Goal: Task Accomplishment & Management: Manage account settings

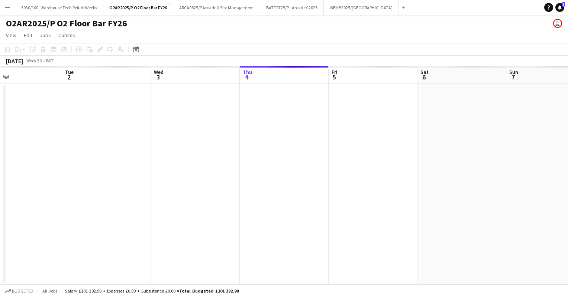
scroll to position [0, 204]
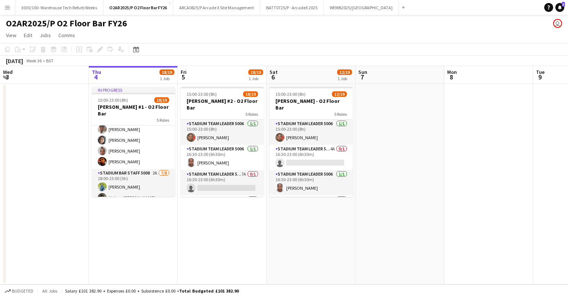
scroll to position [201, 0]
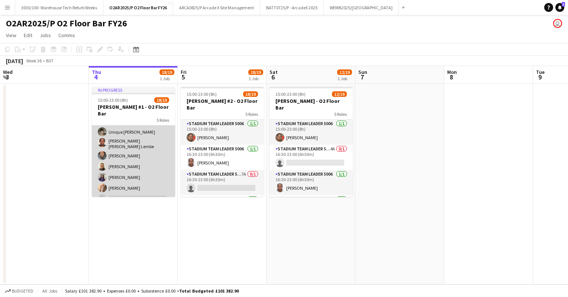
click at [133, 172] on app-card-role "Stadium Bar Staff 5008 2A [DATE] 18:00-23:00 (5h) [PERSON_NAME] Unique [PERSON_…" at bounding box center [133, 154] width 83 height 103
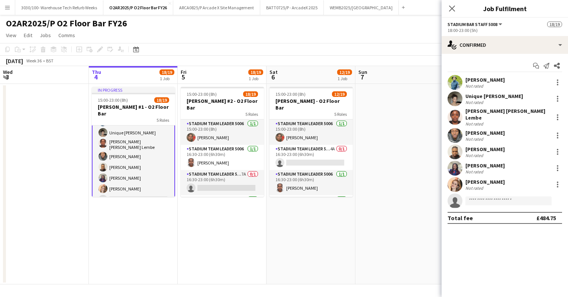
scroll to position [202, 0]
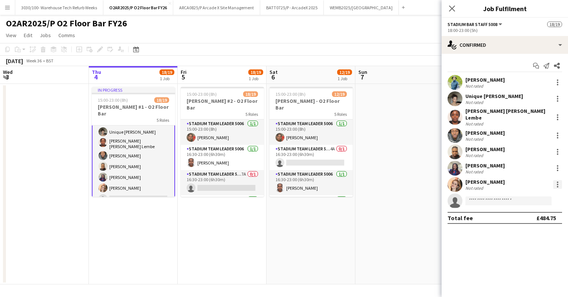
click at [557, 180] on div at bounding box center [557, 184] width 9 height 9
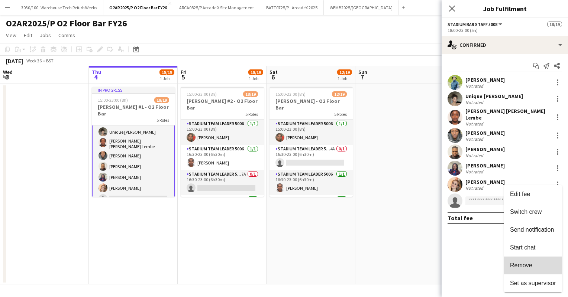
click at [516, 268] on span "Remove" at bounding box center [521, 265] width 22 height 6
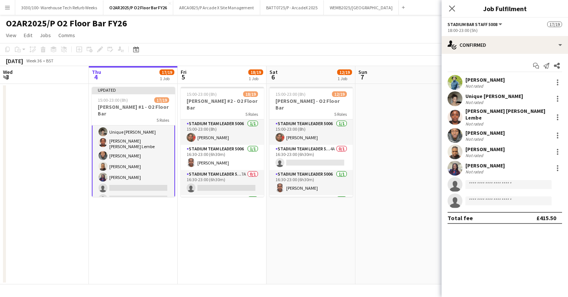
click at [309, 233] on app-date-cell "15:00-23:00 (8h) 12/19 [PERSON_NAME] - O2 Floor Bar 5 Roles Stadium Team Leader…" at bounding box center [311, 184] width 89 height 201
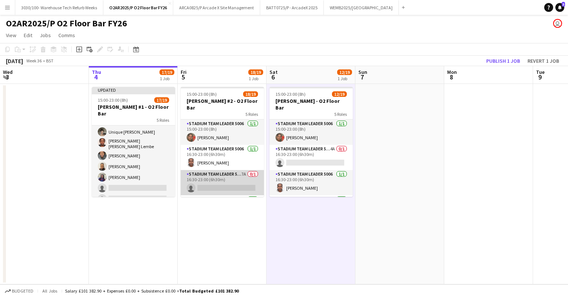
click at [224, 174] on app-card-role "Stadium Team Leader 5006 7A 0/1 16:30-23:00 (6h30m) single-neutral-actions" at bounding box center [222, 182] width 83 height 25
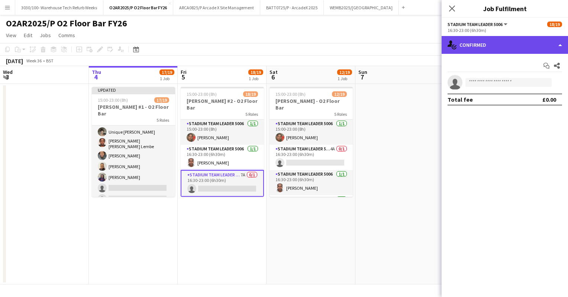
click at [486, 41] on div "single-neutral-actions-check-2 Confirmed" at bounding box center [505, 45] width 126 height 18
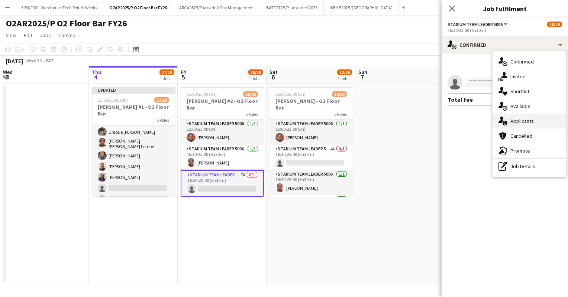
click at [523, 126] on div "single-neutral-actions-information Applicants" at bounding box center [530, 121] width 74 height 15
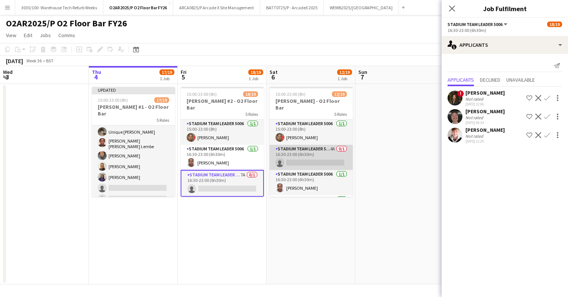
click at [312, 154] on app-card-role "Stadium Team Leader 5006 4A 0/1 16:30-23:00 (6h30m) single-neutral-actions" at bounding box center [311, 157] width 83 height 25
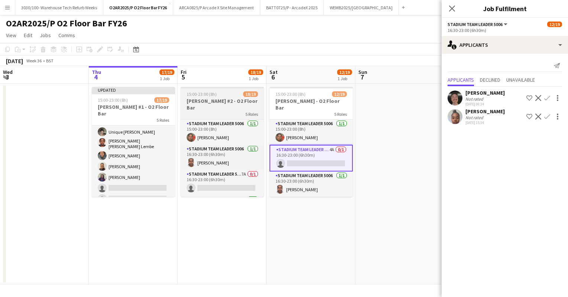
click at [221, 111] on div "5 Roles" at bounding box center [222, 114] width 83 height 6
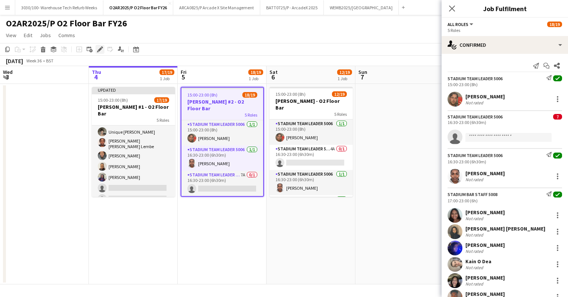
click at [100, 49] on icon at bounding box center [100, 50] width 4 height 4
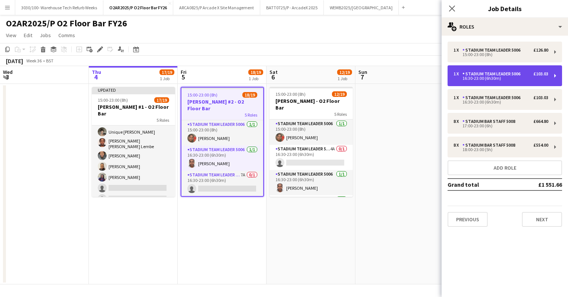
click at [515, 75] on div "Stadium Team Leader 5006" at bounding box center [492, 73] width 61 height 5
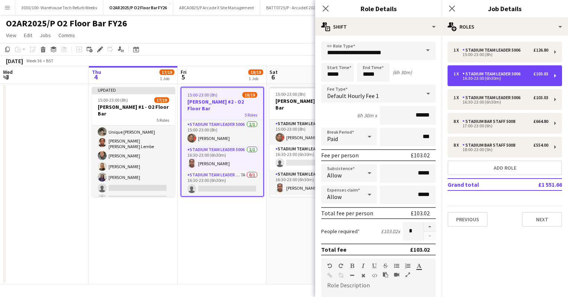
scroll to position [204, 0]
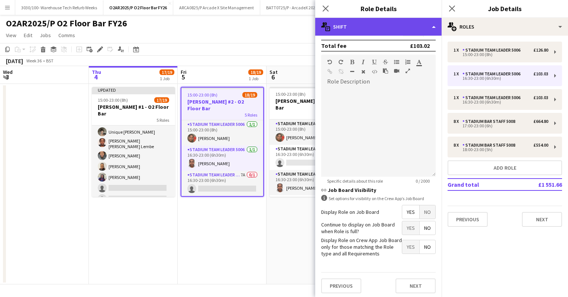
click at [404, 22] on div "multiple-actions-text Shift" at bounding box center [378, 27] width 126 height 18
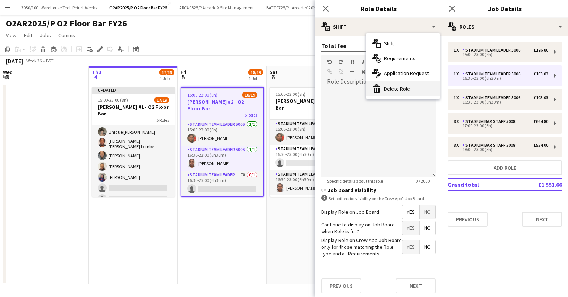
click at [396, 88] on div "bin-2 Delete Role" at bounding box center [403, 88] width 74 height 15
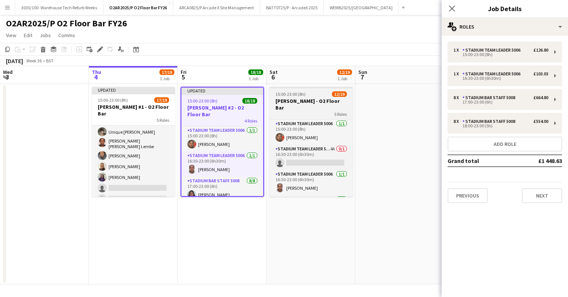
click at [315, 97] on div "15:00-23:00 (8h) 12/19" at bounding box center [311, 94] width 83 height 6
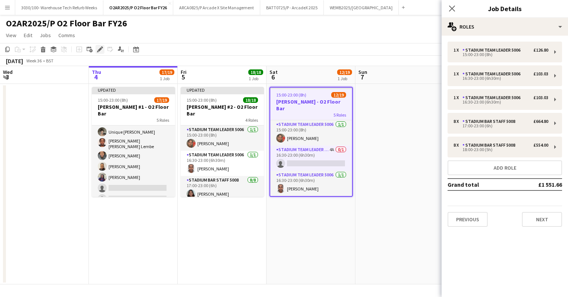
click at [100, 49] on icon at bounding box center [100, 50] width 4 height 4
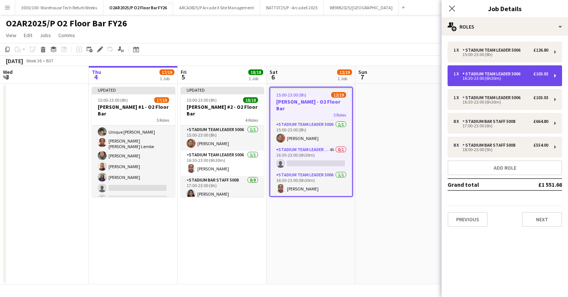
click at [495, 76] on div "Stadium Team Leader 5006" at bounding box center [492, 73] width 61 height 5
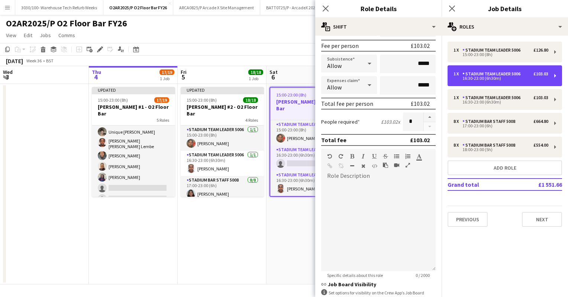
scroll to position [0, 0]
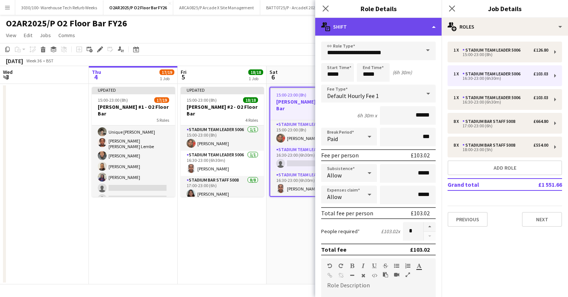
click at [416, 28] on div "multiple-actions-text Shift" at bounding box center [378, 27] width 126 height 18
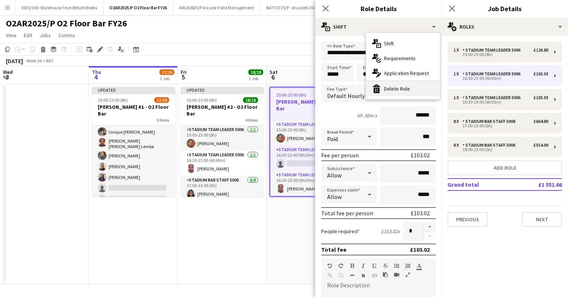
click at [407, 88] on div "bin-2 Delete Role" at bounding box center [403, 88] width 74 height 15
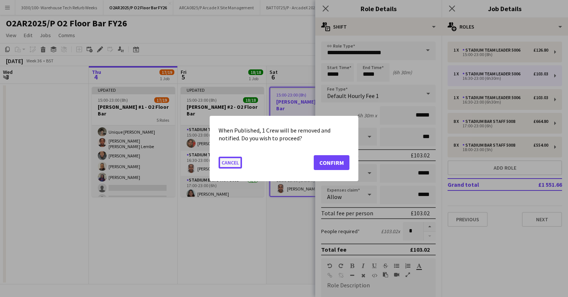
click at [227, 160] on button "Cancel" at bounding box center [230, 163] width 23 height 12
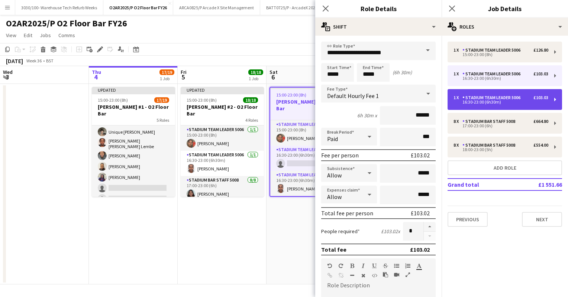
click at [483, 103] on div "16:30-23:00 (6h30m)" at bounding box center [501, 102] width 95 height 4
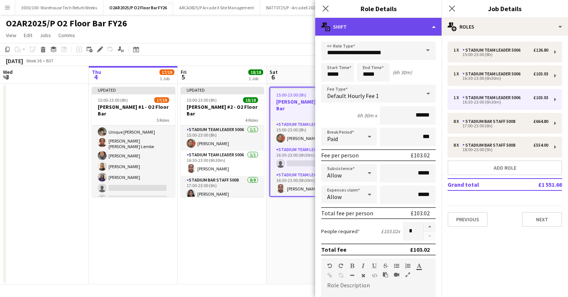
click at [406, 32] on div "multiple-actions-text Shift" at bounding box center [378, 27] width 126 height 18
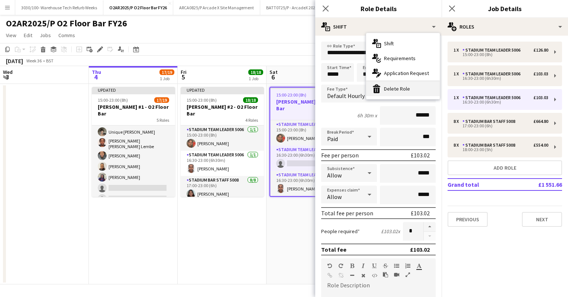
click at [401, 88] on div "bin-2 Delete Role" at bounding box center [403, 88] width 74 height 15
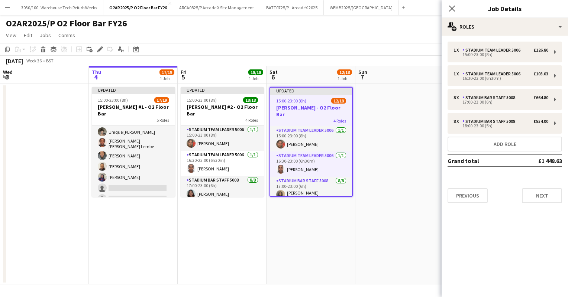
click at [362, 44] on app-toolbar "Copy Paste Paste Ctrl+V Paste with crew Ctrl+Shift+V Paste linked Job [GEOGRAPH…" at bounding box center [284, 49] width 568 height 13
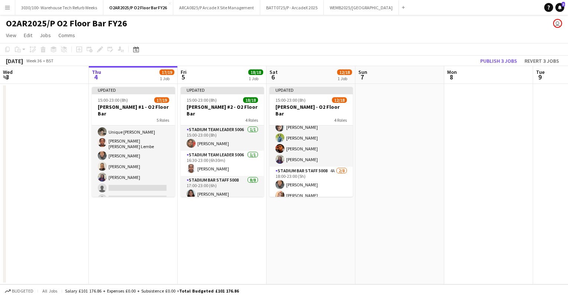
scroll to position [109, 0]
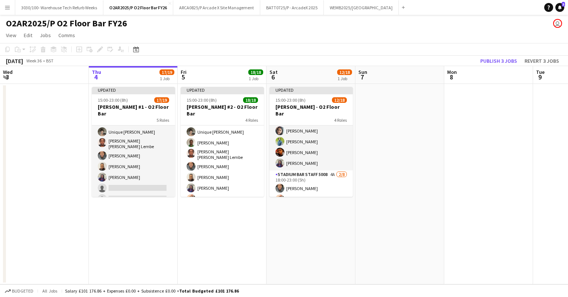
click at [217, 174] on app-card-role "Stadium Bar Staff 5008 [DATE] 18:00-23:00 (5h) [PERSON_NAME] [PERSON_NAME] [PER…" at bounding box center [222, 154] width 83 height 103
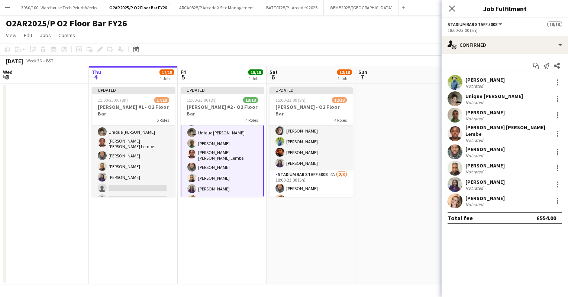
scroll to position [177, 0]
click at [555, 197] on div at bounding box center [557, 201] width 9 height 9
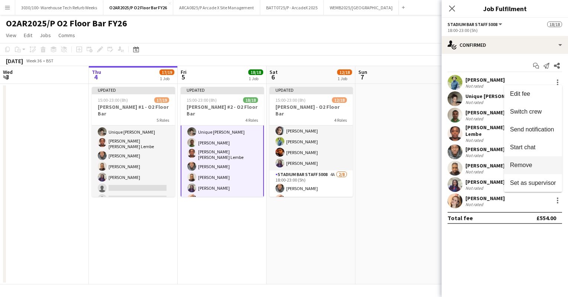
click at [529, 161] on button "Remove" at bounding box center [533, 166] width 58 height 18
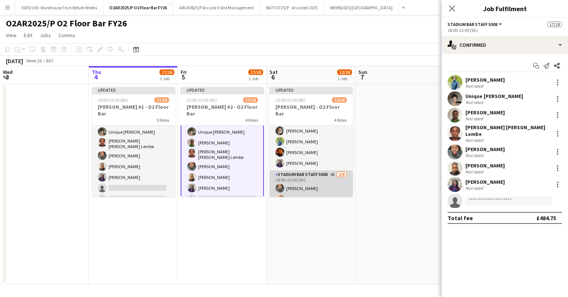
click at [313, 172] on app-card-role "Stadium Bar Staff 5008 4A [DATE] 18:00-23:00 (5h) [PERSON_NAME] [PERSON_NAME] s…" at bounding box center [311, 221] width 83 height 101
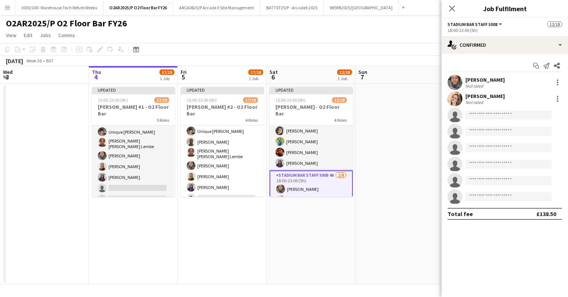
scroll to position [176, 0]
click at [559, 99] on div at bounding box center [557, 98] width 9 height 9
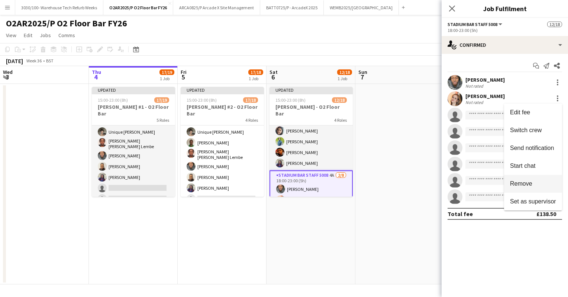
click at [524, 186] on span "Remove" at bounding box center [521, 184] width 22 height 6
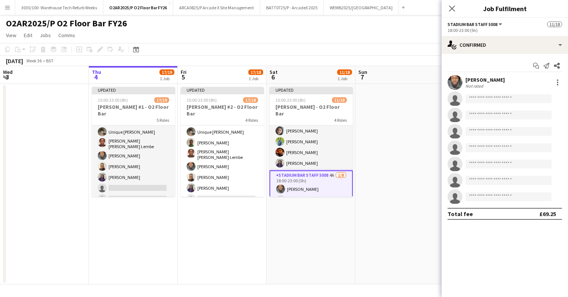
click at [400, 84] on app-date-cell at bounding box center [399, 184] width 89 height 201
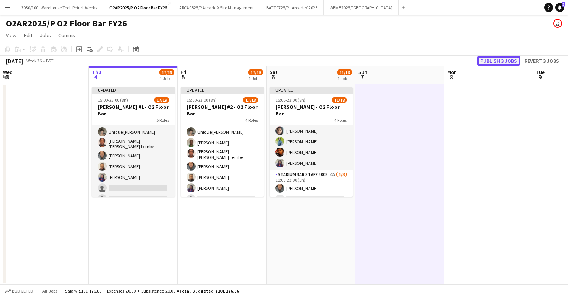
click at [493, 64] on button "Publish 3 jobs" at bounding box center [498, 61] width 43 height 10
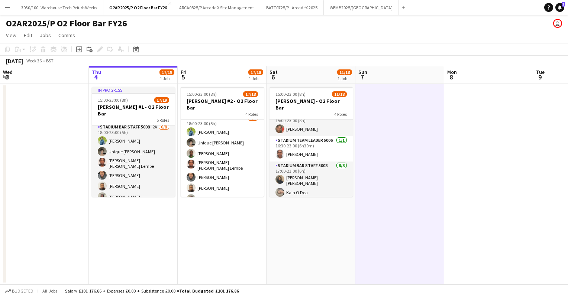
scroll to position [170, 0]
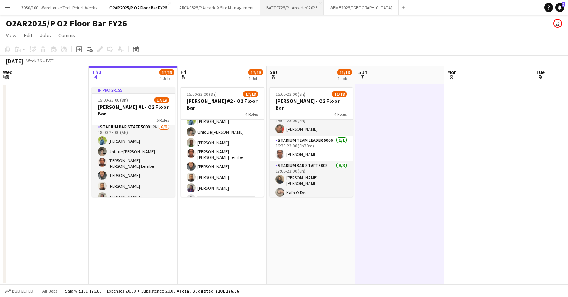
click at [293, 11] on button "BATT0725/P - ArcadeX 2025 Close" at bounding box center [292, 7] width 64 height 14
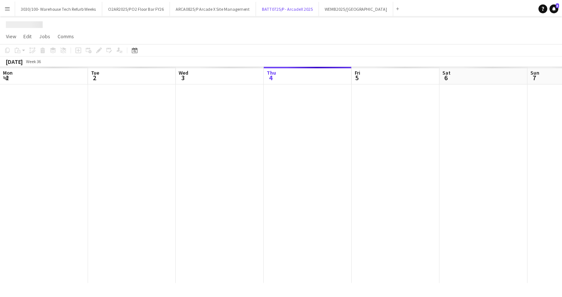
scroll to position [0, 178]
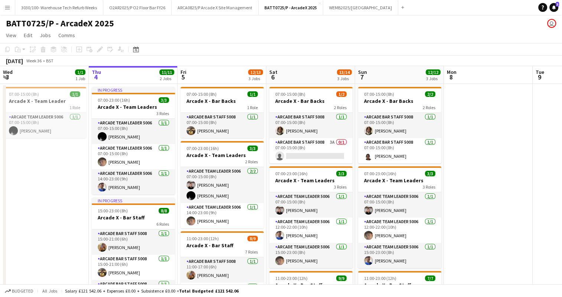
click at [504, 116] on app-date-cell at bounding box center [488, 244] width 89 height 320
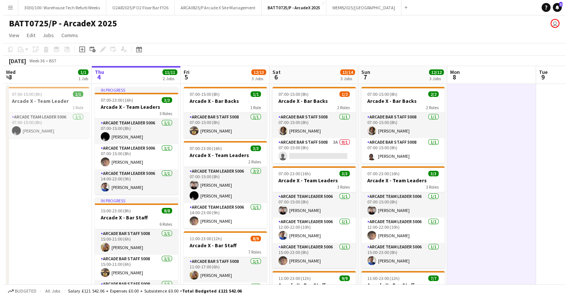
scroll to position [0, 0]
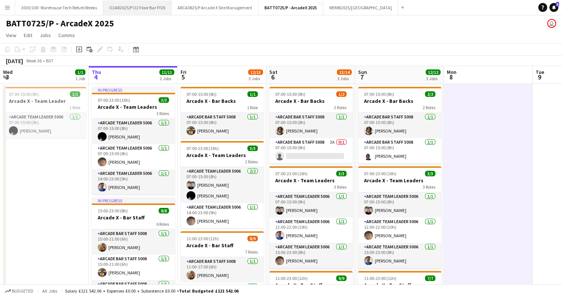
click at [142, 5] on button "O2AR2025/P O2 Floor Bar FY26 Close" at bounding box center [137, 7] width 68 height 14
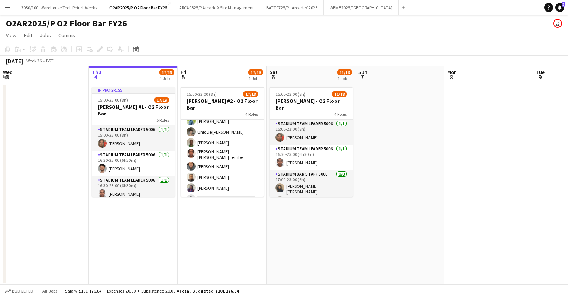
click at [214, 166] on app-card-role "Stadium Bar Staff 5008 3A [DATE] 18:00-23:00 (5h) [PERSON_NAME] Unique [PERSON_…" at bounding box center [222, 154] width 83 height 103
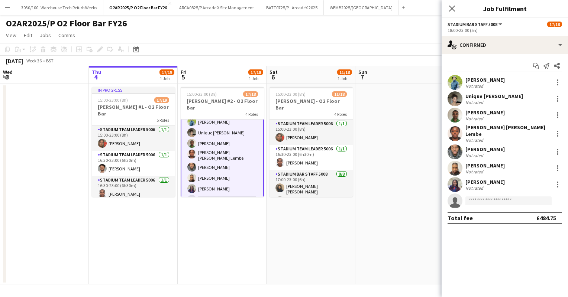
scroll to position [171, 0]
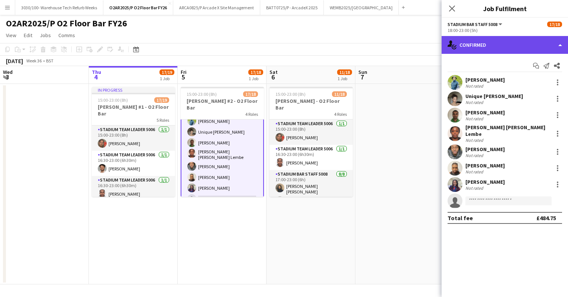
click at [519, 51] on div "single-neutral-actions-check-2 Confirmed" at bounding box center [505, 45] width 126 height 18
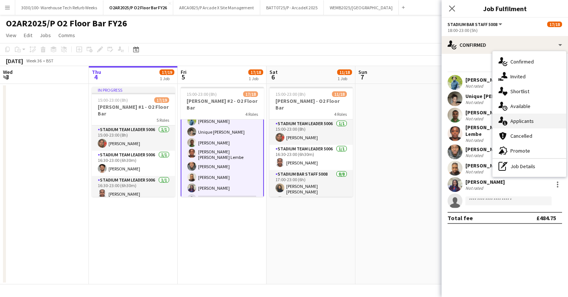
click at [526, 125] on div "single-neutral-actions-information Applicants" at bounding box center [530, 121] width 74 height 15
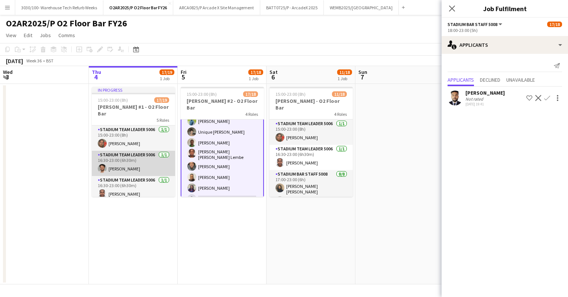
scroll to position [201, 0]
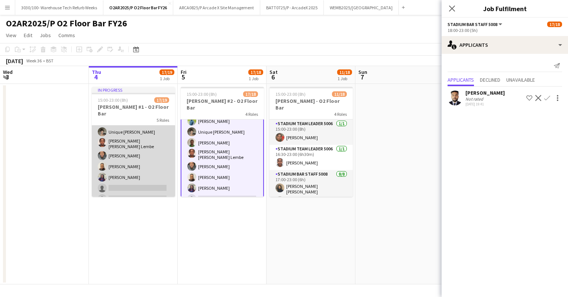
click at [141, 157] on app-card-role "Stadium Bar Staff 5008 2A [DATE] 18:00-23:00 (5h) [PERSON_NAME] Unique [PERSON_…" at bounding box center [133, 154] width 83 height 103
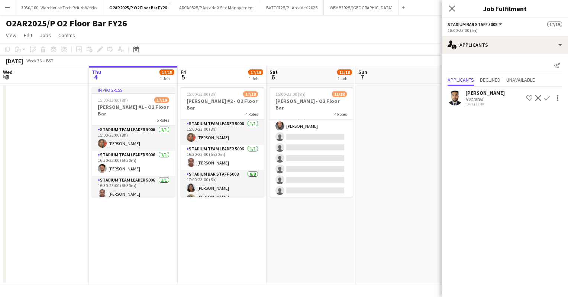
scroll to position [168, 0]
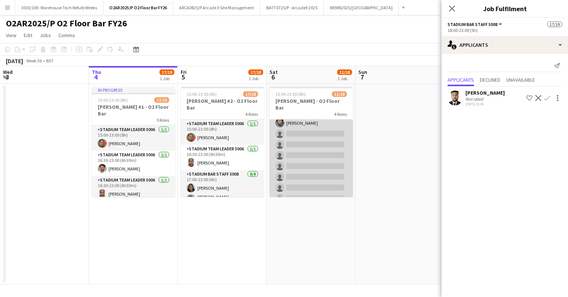
click at [312, 153] on app-card-role "Stadium Bar Staff 5008 4A [DATE] 18:00-23:00 (5h) [PERSON_NAME] single-neutral-…" at bounding box center [311, 155] width 83 height 101
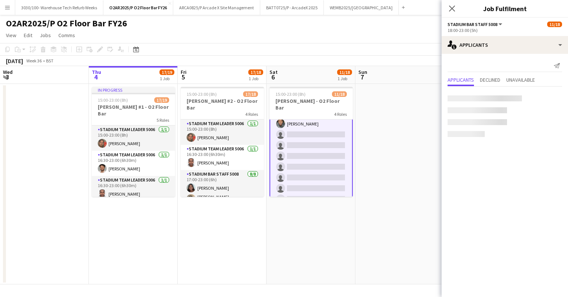
scroll to position [168, 0]
click at [456, 113] on app-user-avatar at bounding box center [455, 116] width 15 height 15
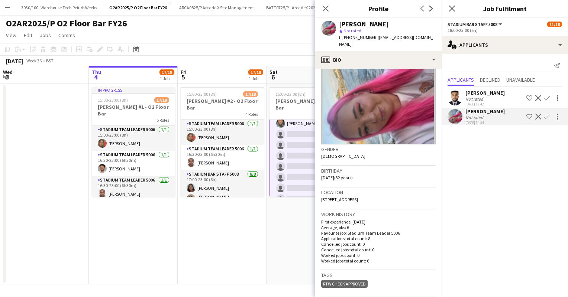
scroll to position [0, 0]
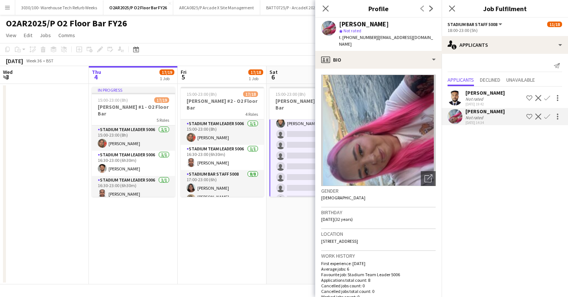
click at [546, 116] on app-icon "Confirm" at bounding box center [547, 117] width 6 height 6
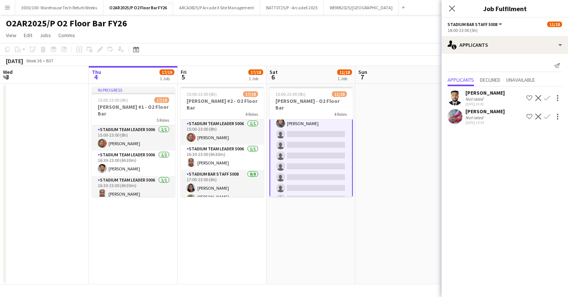
click at [546, 116] on app-icon "Confirm" at bounding box center [547, 117] width 6 height 6
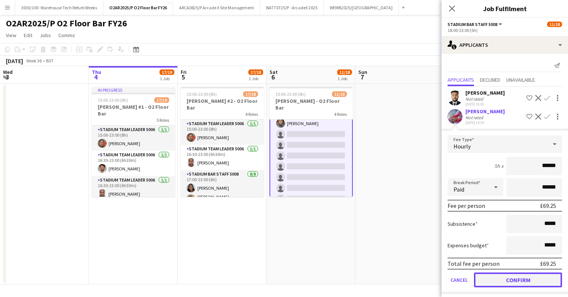
click at [499, 280] on button "Confirm" at bounding box center [518, 280] width 88 height 15
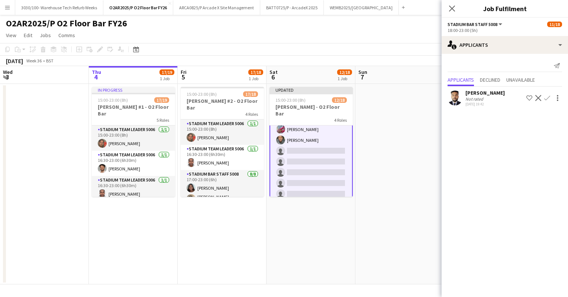
click at [387, 139] on app-date-cell at bounding box center [399, 184] width 89 height 201
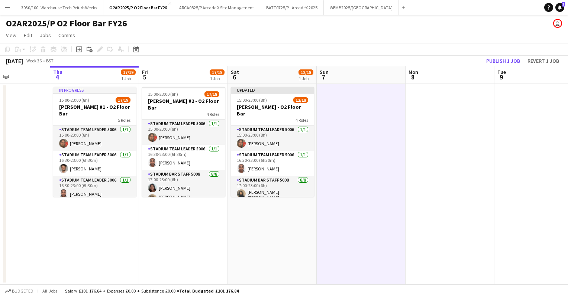
scroll to position [0, 219]
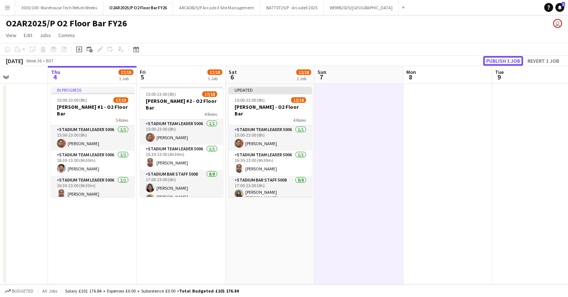
click at [501, 57] on button "Publish 1 job" at bounding box center [503, 61] width 40 height 10
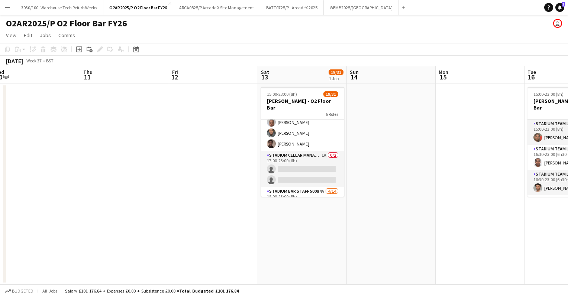
scroll to position [192, 0]
click at [302, 150] on app-card-role "Stadium Cellar Manager 5006 1A 0/2 17:00-23:00 (6h) single-neutral-actions sing…" at bounding box center [302, 168] width 83 height 36
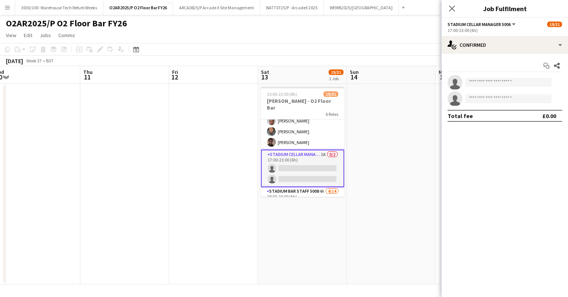
click at [532, 35] on app-options-switcher "Stadium Cellar Manager 5006 All roles Stadium Cellar Manager 5006 19/31 17:00-2…" at bounding box center [505, 27] width 126 height 18
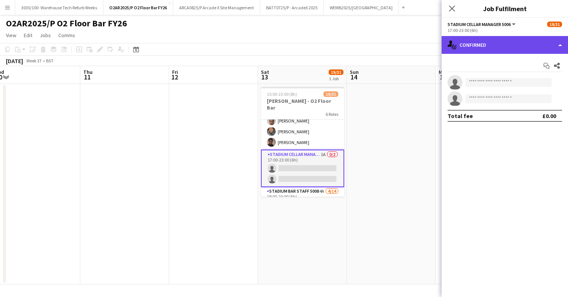
click at [521, 46] on div "single-neutral-actions-check-2 Confirmed" at bounding box center [505, 45] width 126 height 18
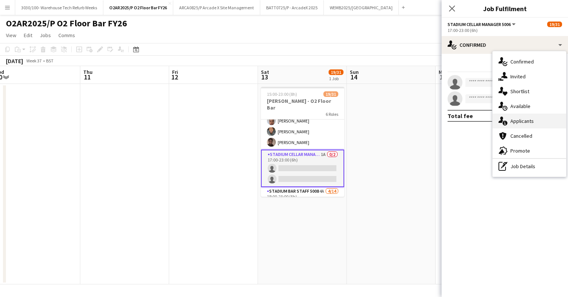
click at [521, 120] on span "Applicants" at bounding box center [521, 121] width 23 height 7
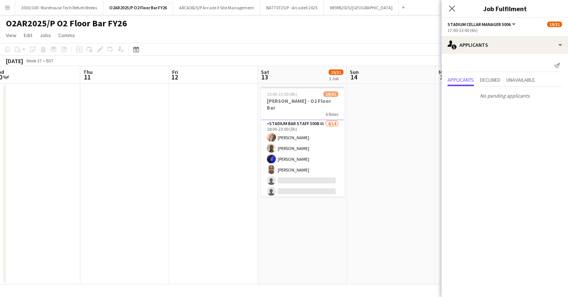
click at [291, 147] on app-card-role "Stadium Bar Staff 5008 4A [DATE] 18:00-23:00 (5h) [PERSON_NAME] [PERSON_NAME] […" at bounding box center [302, 202] width 83 height 165
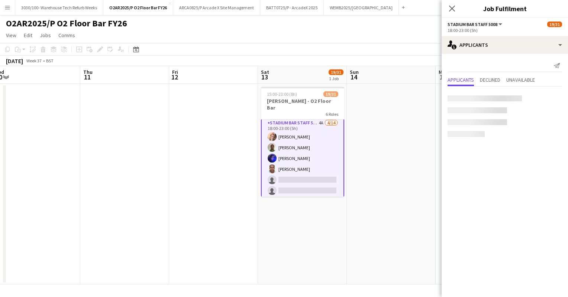
scroll to position [259, 0]
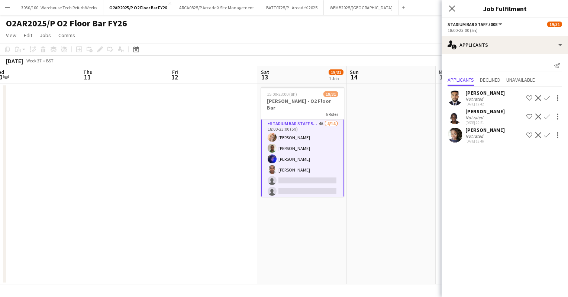
click at [548, 136] on app-icon "Confirm" at bounding box center [547, 135] width 6 height 6
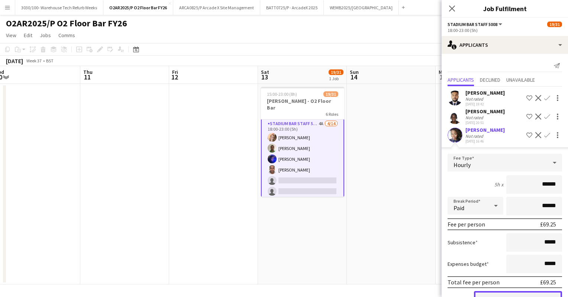
click at [498, 294] on button "Confirm" at bounding box center [518, 298] width 88 height 15
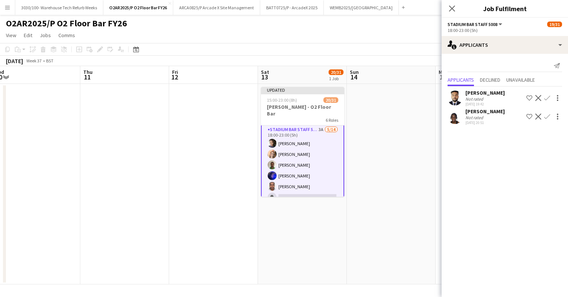
click at [386, 143] on app-date-cell at bounding box center [391, 184] width 89 height 201
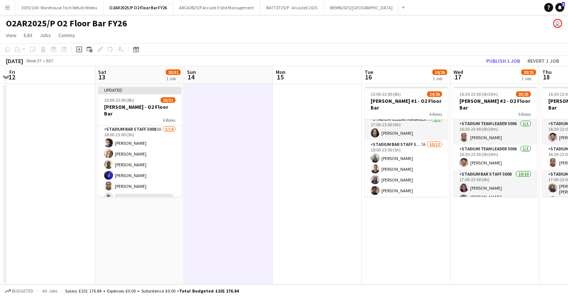
scroll to position [205, 0]
click at [404, 149] on app-card-role "Stadium Bar Staff 5008 7A [DATE] 18:00-23:00 (5h) [PERSON_NAME] [PERSON_NAME] B…" at bounding box center [406, 212] width 83 height 144
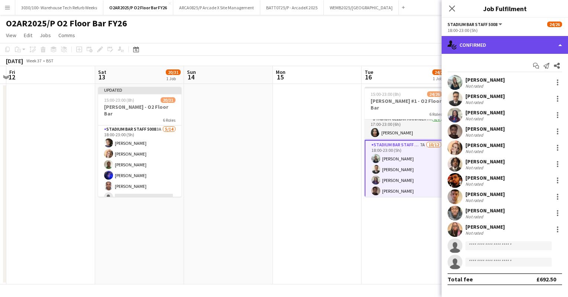
click at [532, 48] on div "single-neutral-actions-check-2 Confirmed" at bounding box center [505, 45] width 126 height 18
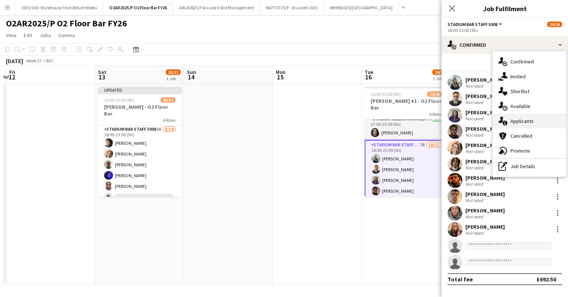
click at [523, 122] on span "Applicants" at bounding box center [521, 121] width 23 height 7
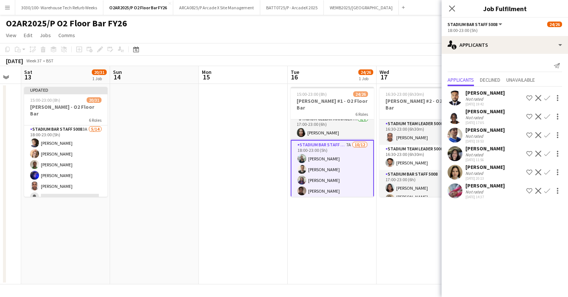
scroll to position [0, 343]
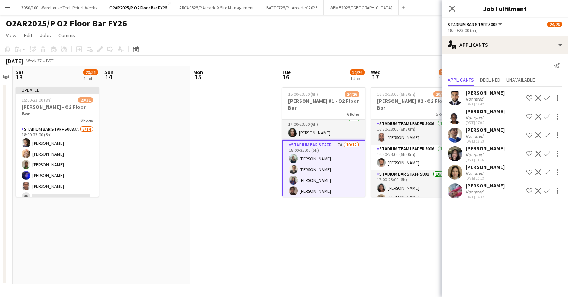
click at [546, 153] on app-icon "Confirm" at bounding box center [547, 154] width 6 height 6
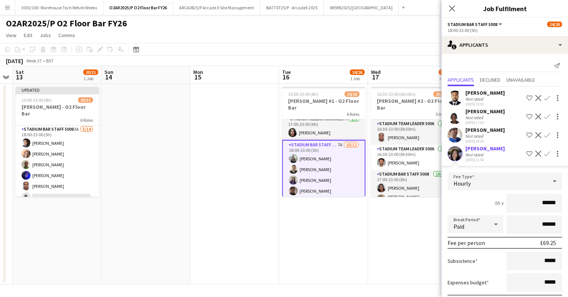
scroll to position [77, 0]
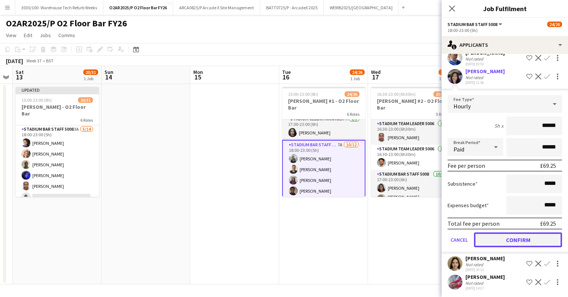
click at [523, 240] on button "Confirm" at bounding box center [518, 240] width 88 height 15
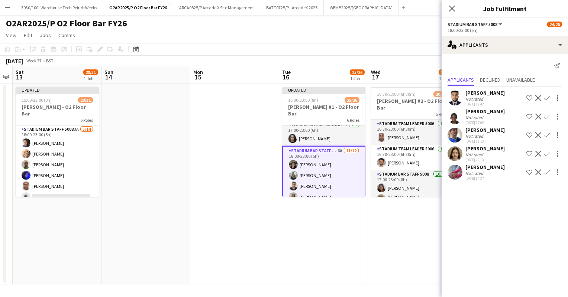
scroll to position [0, 0]
click at [549, 172] on app-icon "Confirm" at bounding box center [547, 173] width 6 height 6
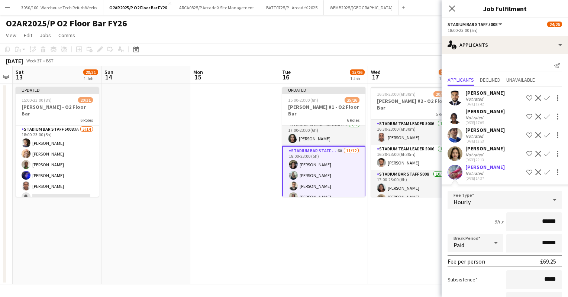
scroll to position [59, 0]
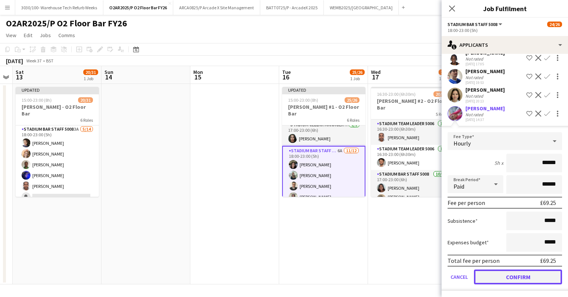
click at [504, 274] on button "Confirm" at bounding box center [518, 277] width 88 height 15
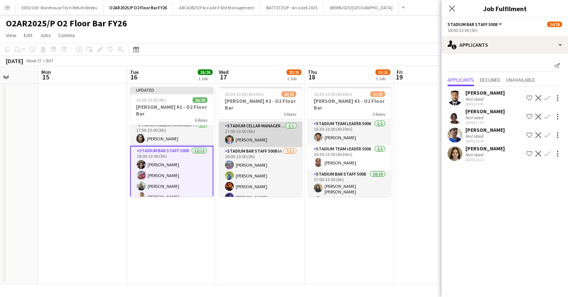
scroll to position [177, 0]
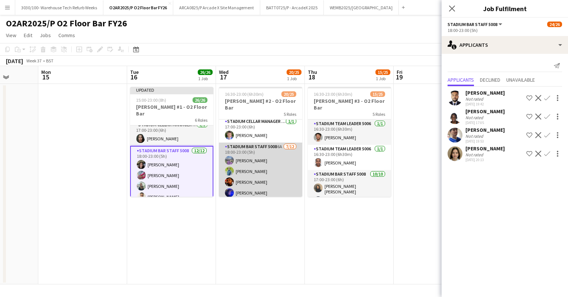
click at [263, 158] on app-card-role "Stadium Bar Staff 5008 6A [DATE] 18:00-23:00 (5h) [PERSON_NAME] [PERSON_NAME] […" at bounding box center [260, 215] width 83 height 144
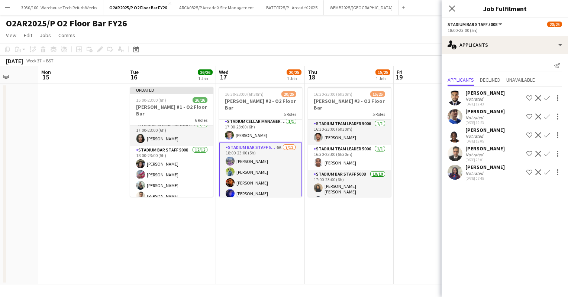
click at [545, 153] on app-icon "Confirm" at bounding box center [547, 154] width 6 height 6
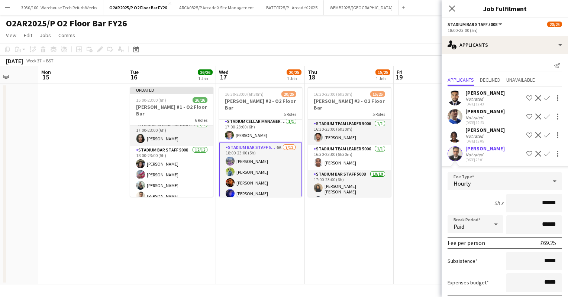
scroll to position [59, 0]
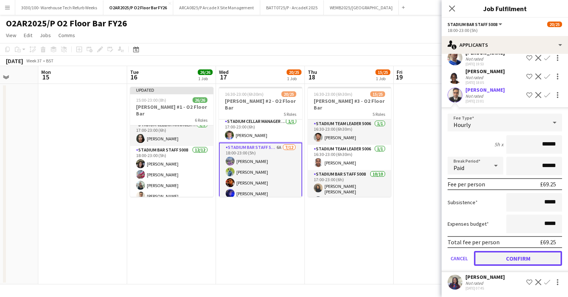
click at [503, 260] on button "Confirm" at bounding box center [518, 258] width 88 height 15
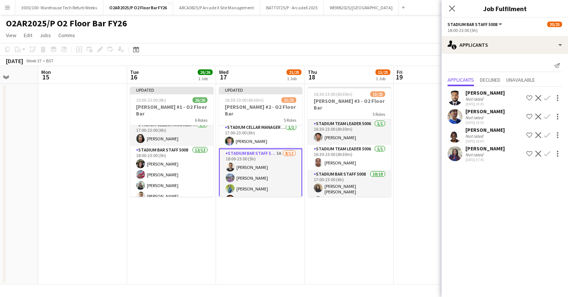
scroll to position [0, 0]
click at [546, 154] on app-icon "Confirm" at bounding box center [547, 154] width 6 height 6
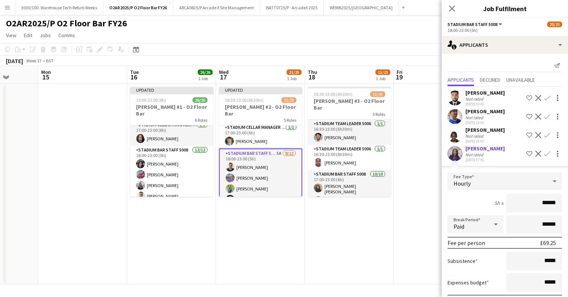
scroll to position [40, 0]
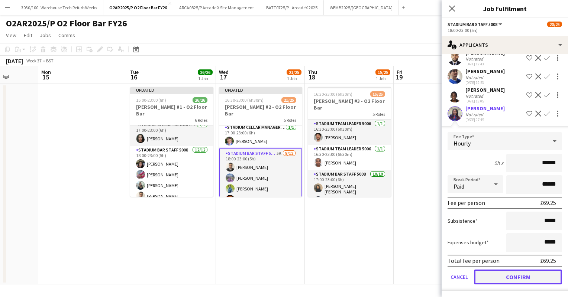
click at [508, 275] on button "Confirm" at bounding box center [518, 277] width 88 height 15
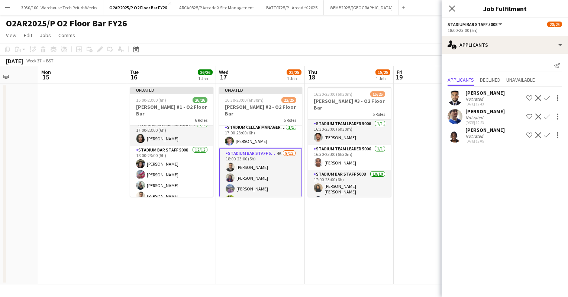
click at [547, 114] on app-icon "Confirm" at bounding box center [547, 117] width 6 height 6
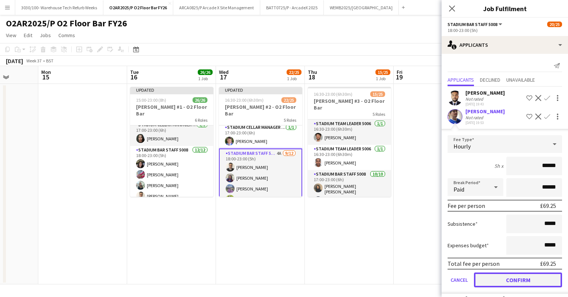
click at [501, 284] on button "Confirm" at bounding box center [518, 280] width 88 height 15
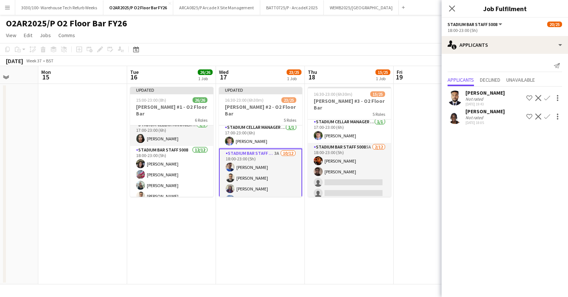
scroll to position [184, 0]
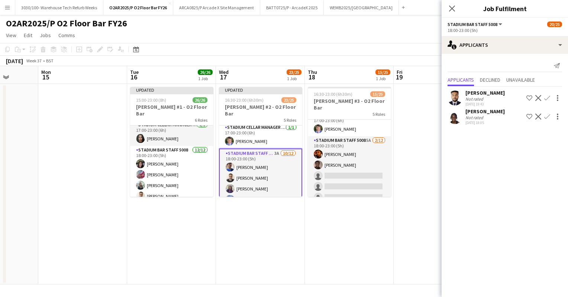
click at [340, 162] on app-card-role "Stadium Bar Staff 5008 5A [DATE] 18:00-23:00 (5h) [PERSON_NAME] [PERSON_NAME] s…" at bounding box center [349, 208] width 83 height 144
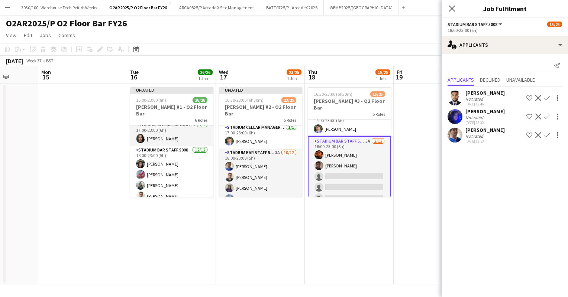
click at [548, 114] on app-icon "Confirm" at bounding box center [547, 117] width 6 height 6
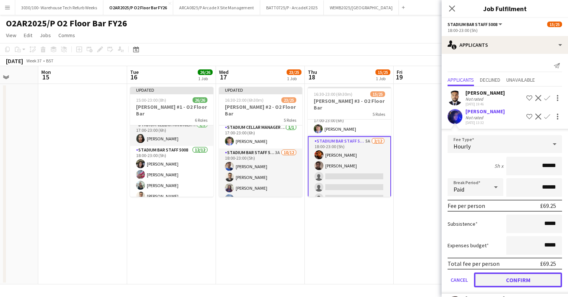
click at [506, 281] on button "Confirm" at bounding box center [518, 280] width 88 height 15
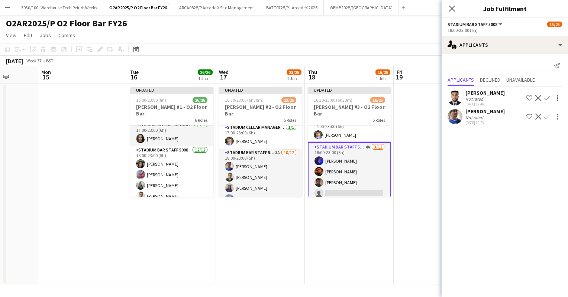
click at [545, 113] on button "Confirm" at bounding box center [547, 116] width 9 height 9
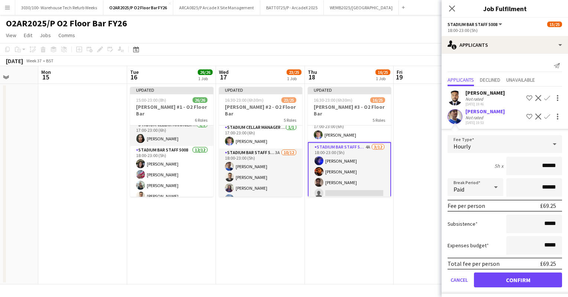
click at [504, 288] on form "Fee Type Hourly 5h x ****** Break Period Paid ****** Fee per person £69.25 Subs…" at bounding box center [505, 214] width 126 height 159
click at [503, 281] on button "Confirm" at bounding box center [518, 280] width 88 height 15
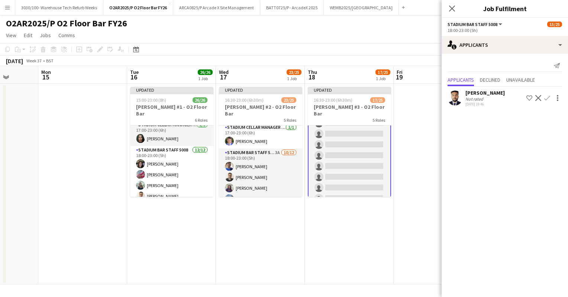
click at [422, 133] on app-date-cell at bounding box center [438, 184] width 89 height 201
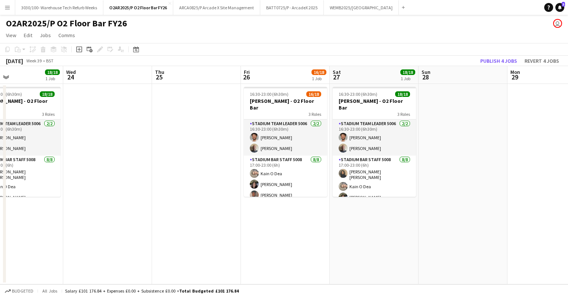
scroll to position [0, 204]
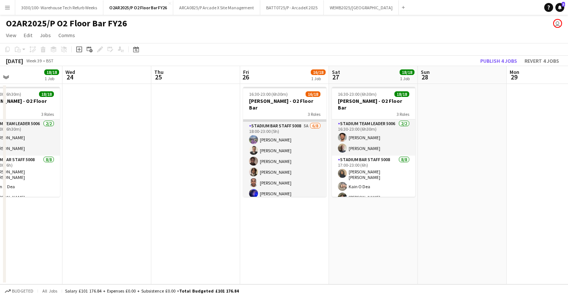
click at [291, 154] on app-card-role "Stadium Bar Staff 5008 5A [DATE] 18:00-23:00 (5h) Bec [PERSON_NAME] [PERSON_NAM…" at bounding box center [284, 172] width 83 height 101
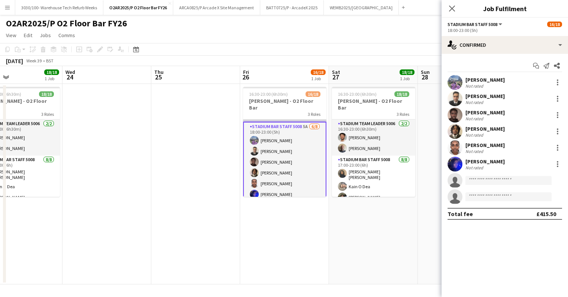
scroll to position [138, 0]
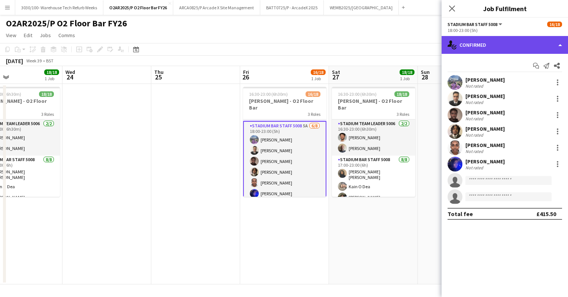
click at [504, 42] on div "single-neutral-actions-check-2 Confirmed" at bounding box center [505, 45] width 126 height 18
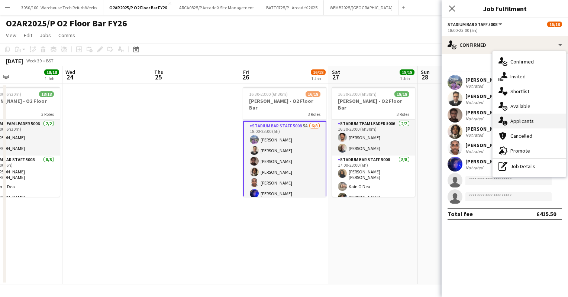
click at [521, 122] on span "Applicants" at bounding box center [521, 121] width 23 height 7
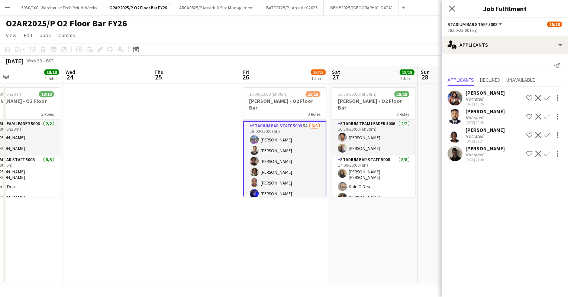
click at [547, 153] on app-icon "Confirm" at bounding box center [547, 154] width 6 height 6
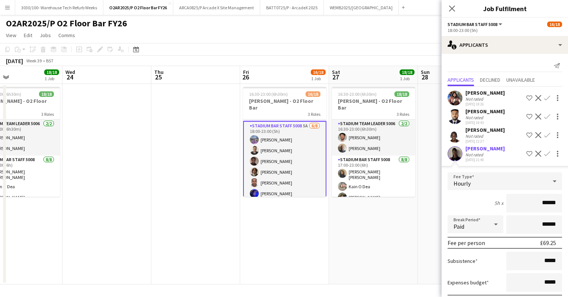
scroll to position [40, 0]
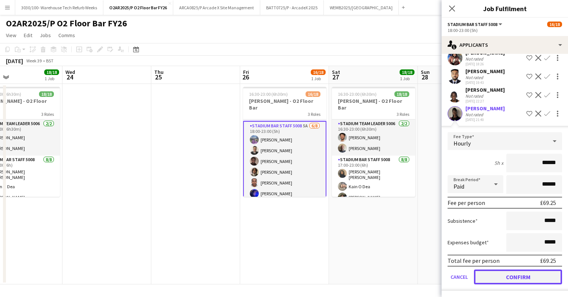
click at [500, 280] on button "Confirm" at bounding box center [518, 277] width 88 height 15
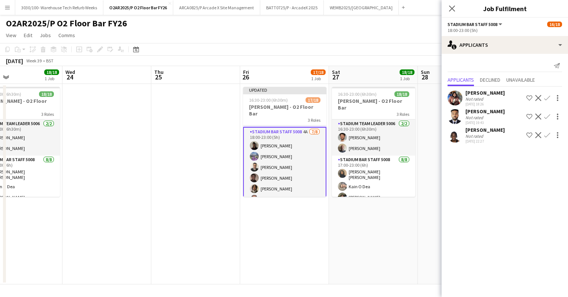
scroll to position [0, 0]
click at [382, 235] on app-date-cell "16:30-23:00 (6h30m) 18/18 [PERSON_NAME] - O2 Floor Bar 3 Roles Stadium Team Lea…" at bounding box center [373, 184] width 89 height 201
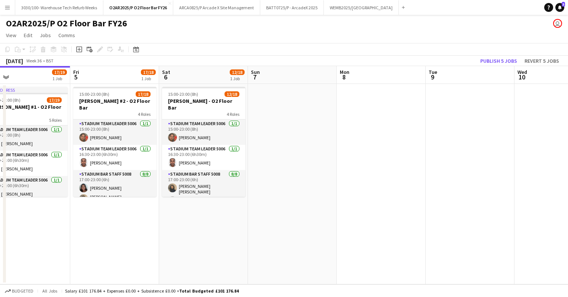
scroll to position [0, 177]
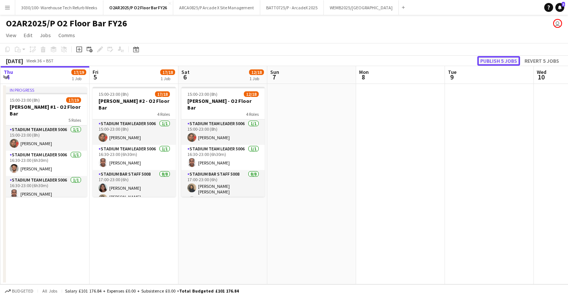
click at [494, 59] on button "Publish 5 jobs" at bounding box center [498, 61] width 43 height 10
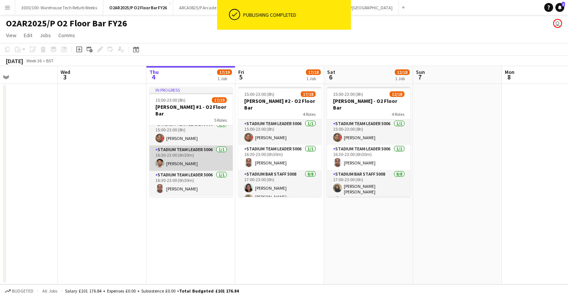
scroll to position [0, 0]
